Goal: Task Accomplishment & Management: Manage account settings

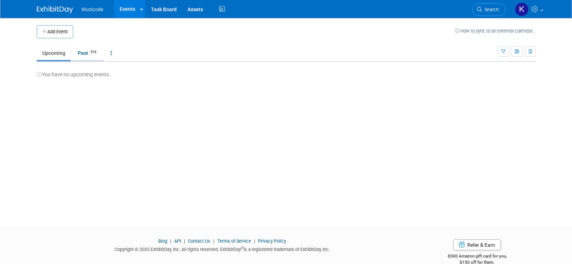
click at [87, 54] on link "Past 514" at bounding box center [87, 53] width 31 height 14
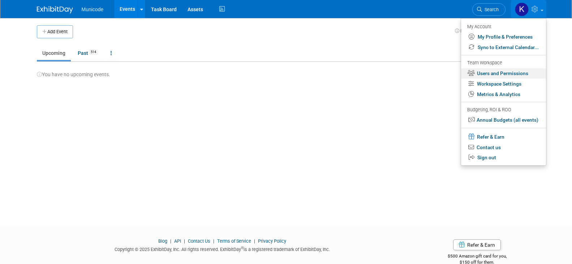
click at [509, 71] on link "Users and Permissions" at bounding box center [503, 73] width 85 height 10
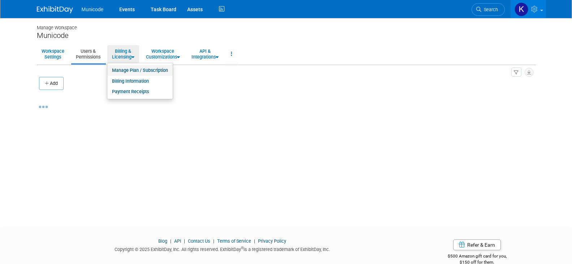
click at [125, 69] on link "Manage Plan / Subscription" at bounding box center [139, 70] width 65 height 11
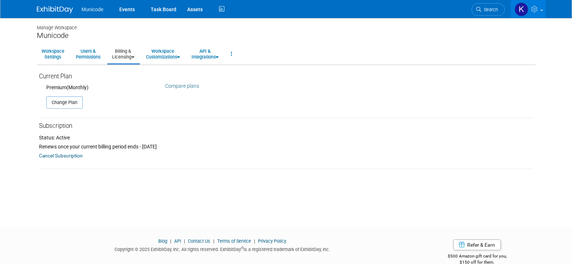
click at [543, 8] on link at bounding box center [527, 9] width 35 height 18
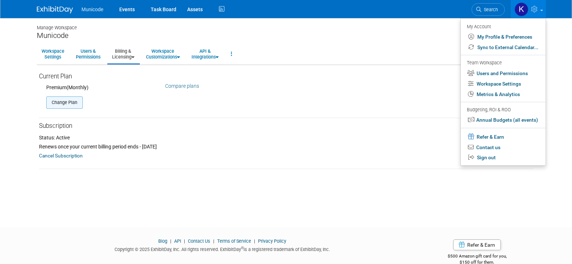
click at [62, 102] on button "Change Plan" at bounding box center [64, 102] width 36 height 12
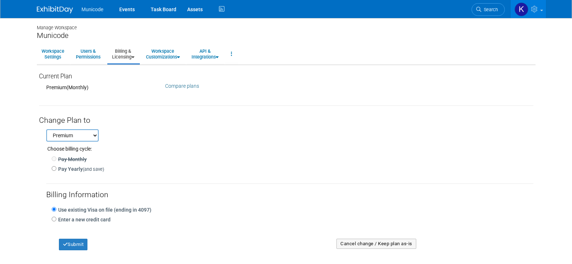
click at [87, 136] on select "Professional Premium" at bounding box center [72, 135] width 52 height 12
select select "2"
click at [46, 129] on select "Professional Premium" at bounding box center [72, 135] width 52 height 12
click at [128, 138] on div "Professional Premium Choose billing cycle: Pay Monthly Pay Yearly (and save) Ap…" at bounding box center [286, 191] width 494 height 130
